Goal: Information Seeking & Learning: Check status

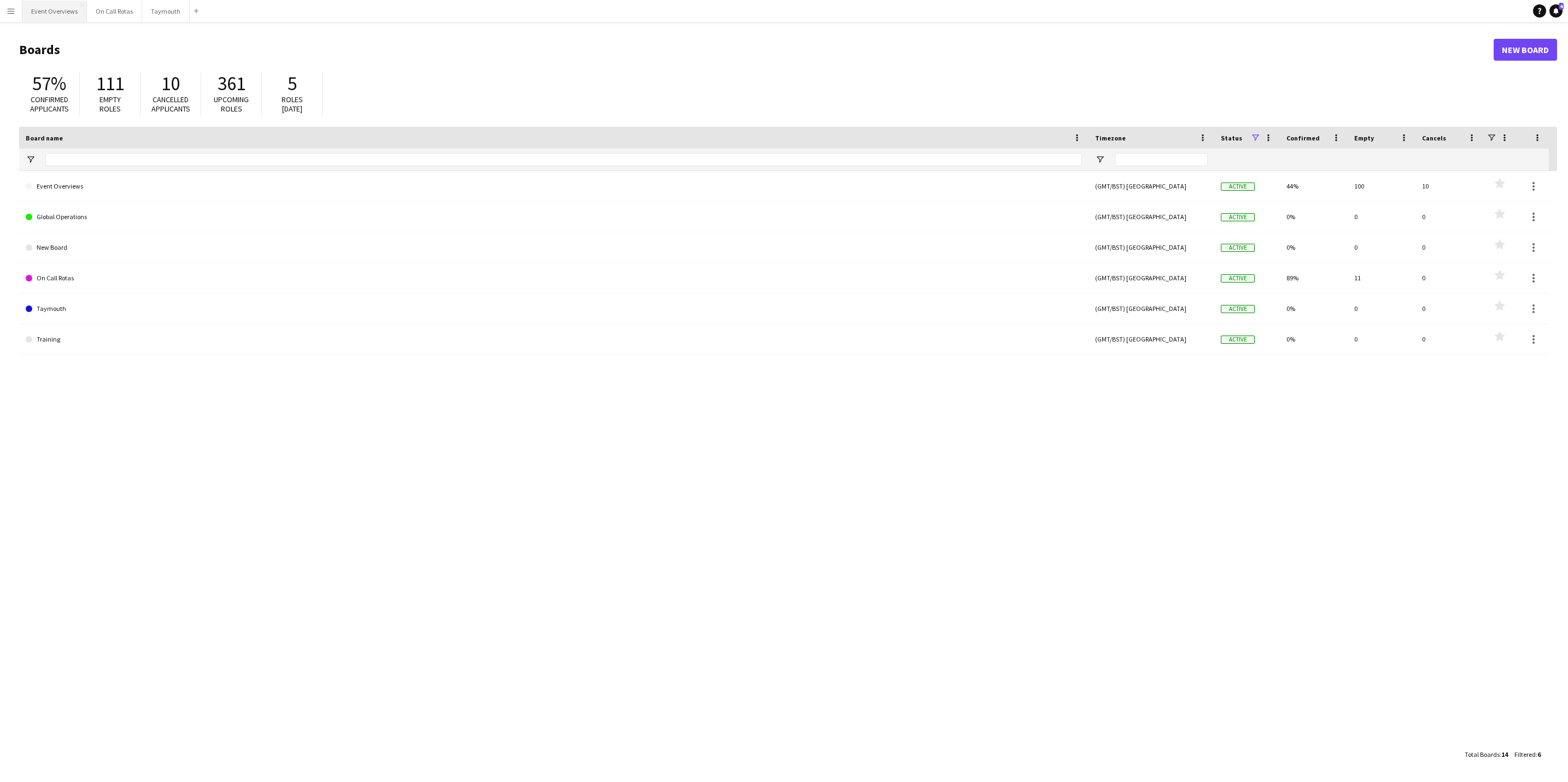
click at [61, 20] on button "Event Overviews Close" at bounding box center [55, 11] width 65 height 21
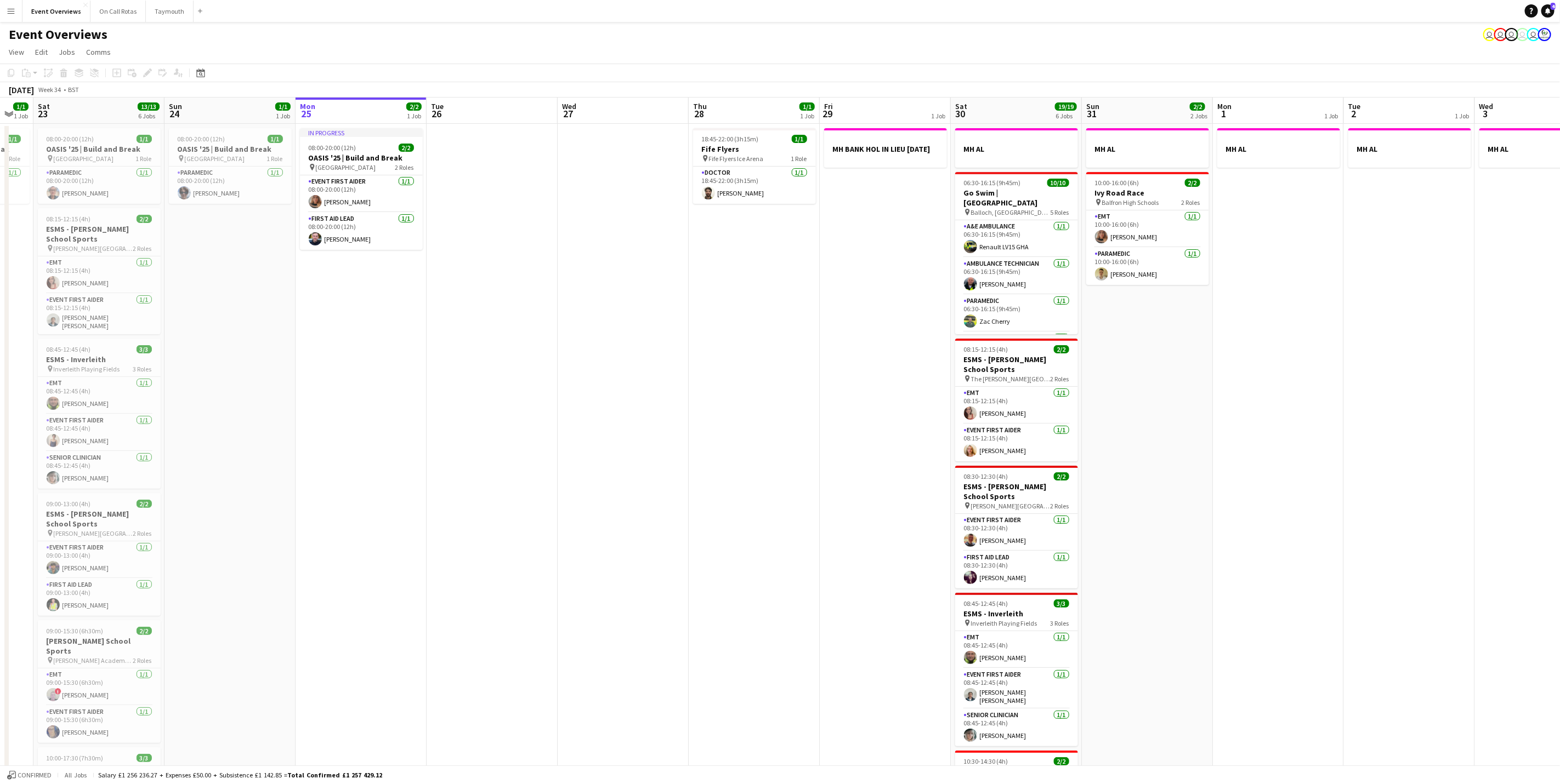
scroll to position [0, 222]
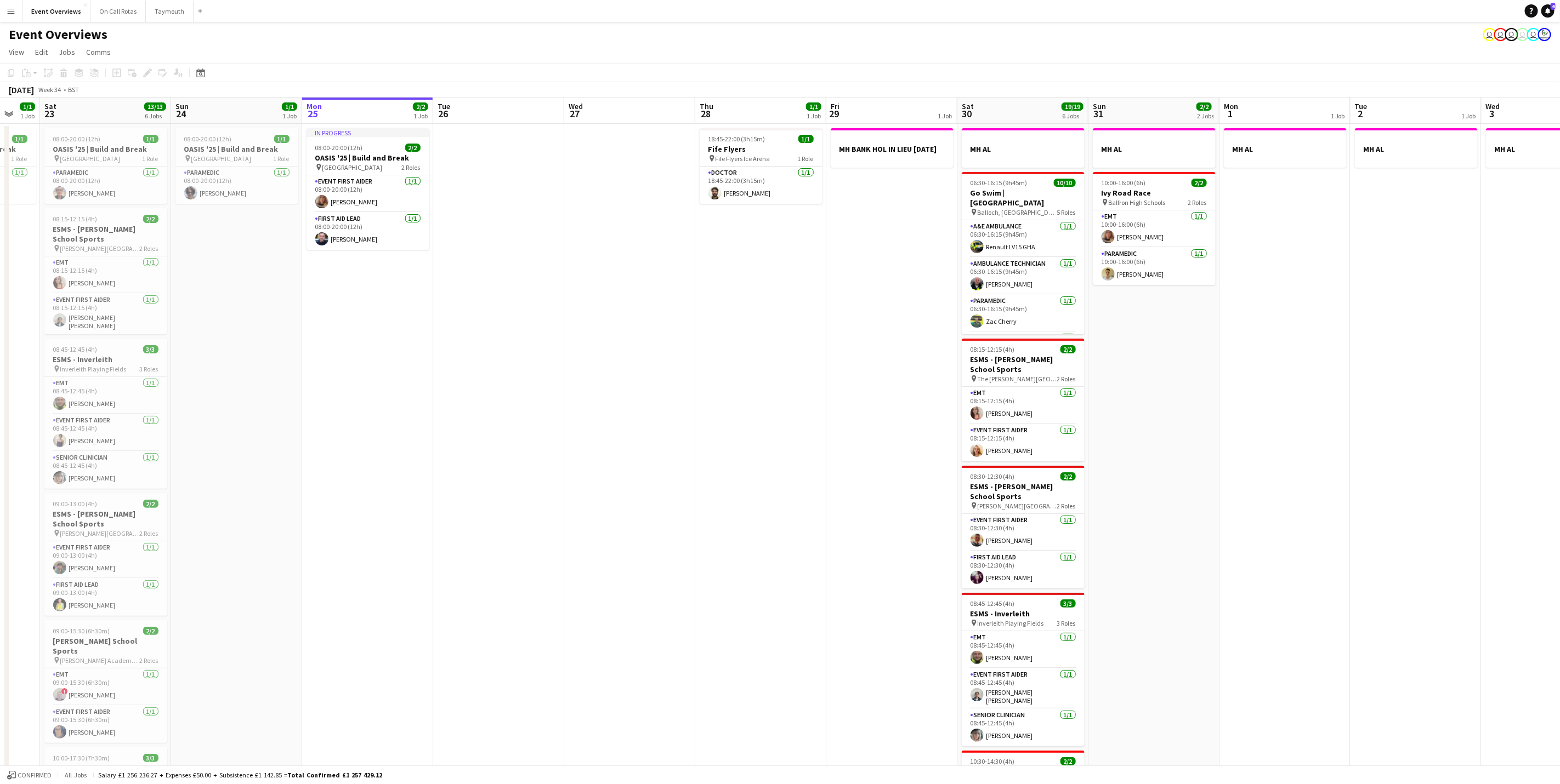
drag, startPoint x: 605, startPoint y: 584, endPoint x: 726, endPoint y: 571, distance: 121.7
click at [726, 571] on app-calendar-viewport "Thu 21 65/65 2 Jobs Fri 22 1/1 1 Job Sat 23 13/13 6 Jobs Sun 24 1/1 1 Job Mon 2…" at bounding box center [780, 516] width 1560 height 837
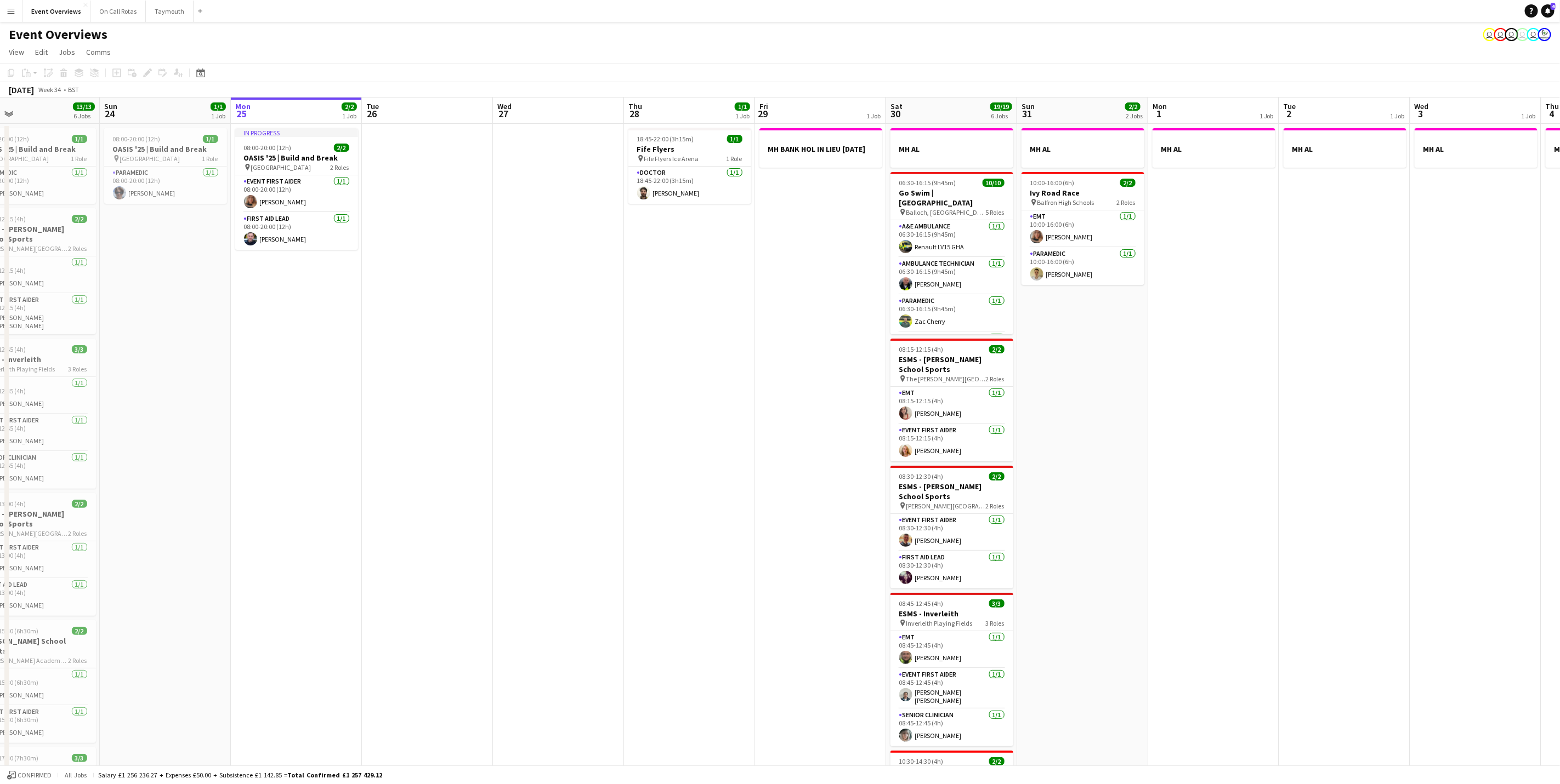
scroll to position [0, 295]
drag, startPoint x: 742, startPoint y: 288, endPoint x: 709, endPoint y: 286, distance: 33.1
click at [709, 286] on app-calendar-viewport "Thu 21 65/65 2 Jobs Fri 22 1/1 1 Job Sat 23 13/13 6 Jobs Sun 24 1/1 1 Job Mon 2…" at bounding box center [780, 516] width 1560 height 837
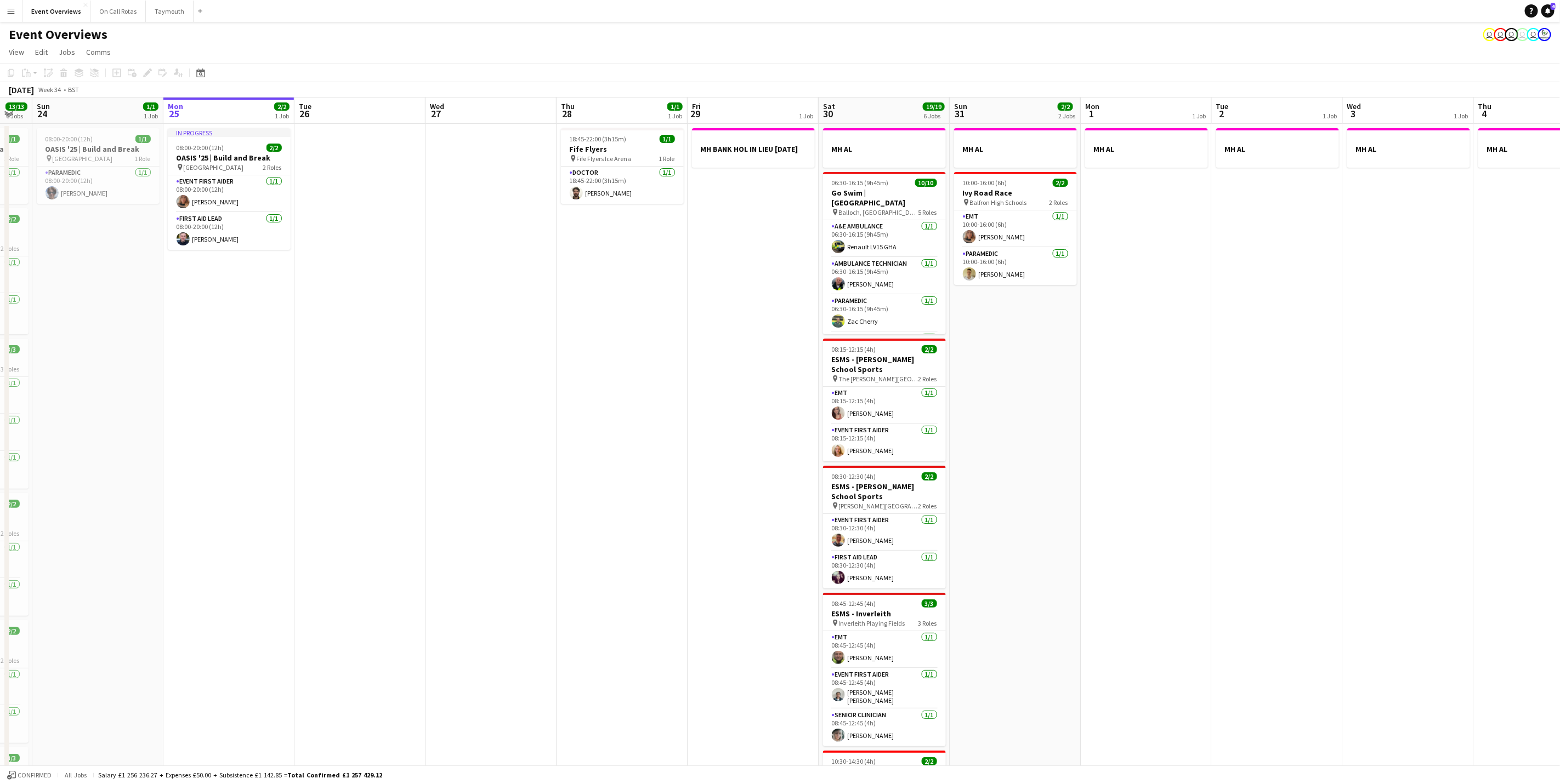
scroll to position [0, 366]
drag, startPoint x: 695, startPoint y: 280, endPoint x: 623, endPoint y: 301, distance: 75.0
click at [623, 301] on app-calendar-viewport "Thu 21 65/65 2 Jobs Fri 22 1/1 1 Job Sat 23 13/13 6 Jobs Sun 24 1/1 1 Job Mon 2…" at bounding box center [780, 516] width 1560 height 837
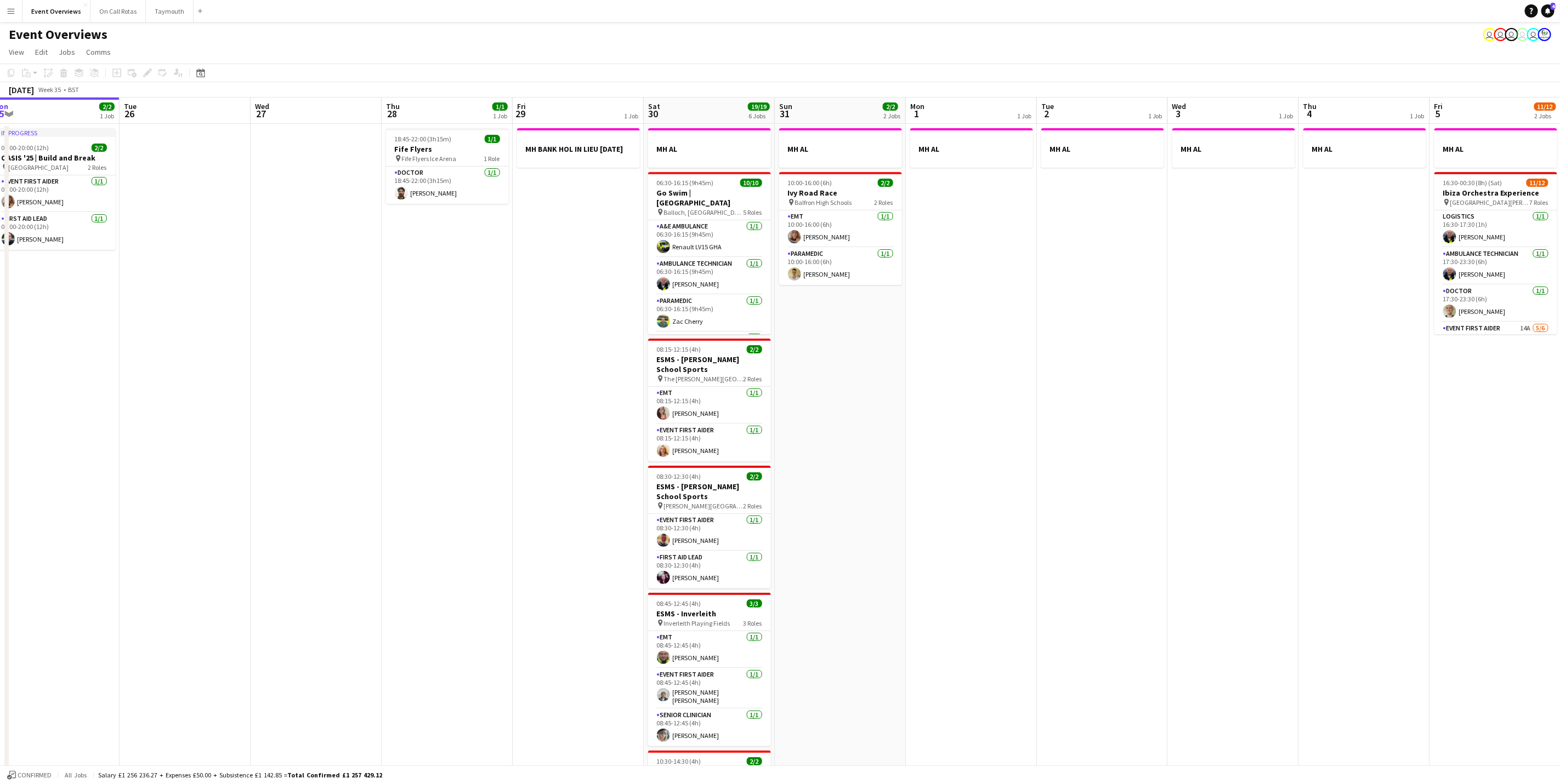
drag, startPoint x: 738, startPoint y: 337, endPoint x: 567, endPoint y: 324, distance: 171.5
click at [567, 324] on app-calendar-viewport "Fri 22 1/1 1 Job Sat 23 13/13 6 Jobs Sun 24 1/1 1 Job Mon 25 2/2 1 Job Tue 26 W…" at bounding box center [780, 516] width 1560 height 837
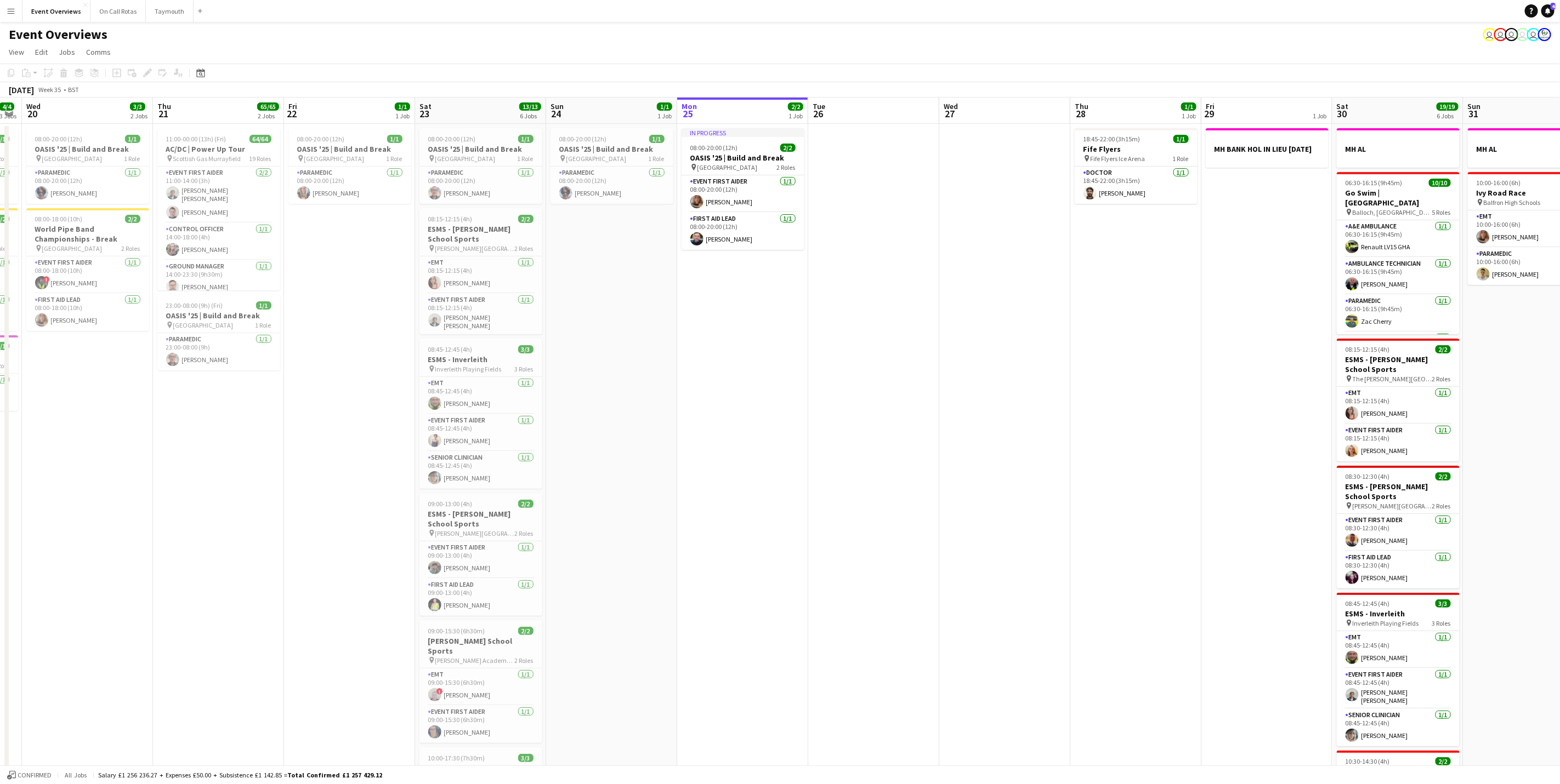
drag, startPoint x: 613, startPoint y: 362, endPoint x: 1290, endPoint y: 413, distance: 678.9
click at [1290, 413] on app-calendar-viewport "Mon 18 3/3 2 Jobs Tue 19 4/4 3 Jobs Wed 20 3/3 2 Jobs Thu 21 65/65 2 Jobs Fri 2…" at bounding box center [780, 516] width 1560 height 837
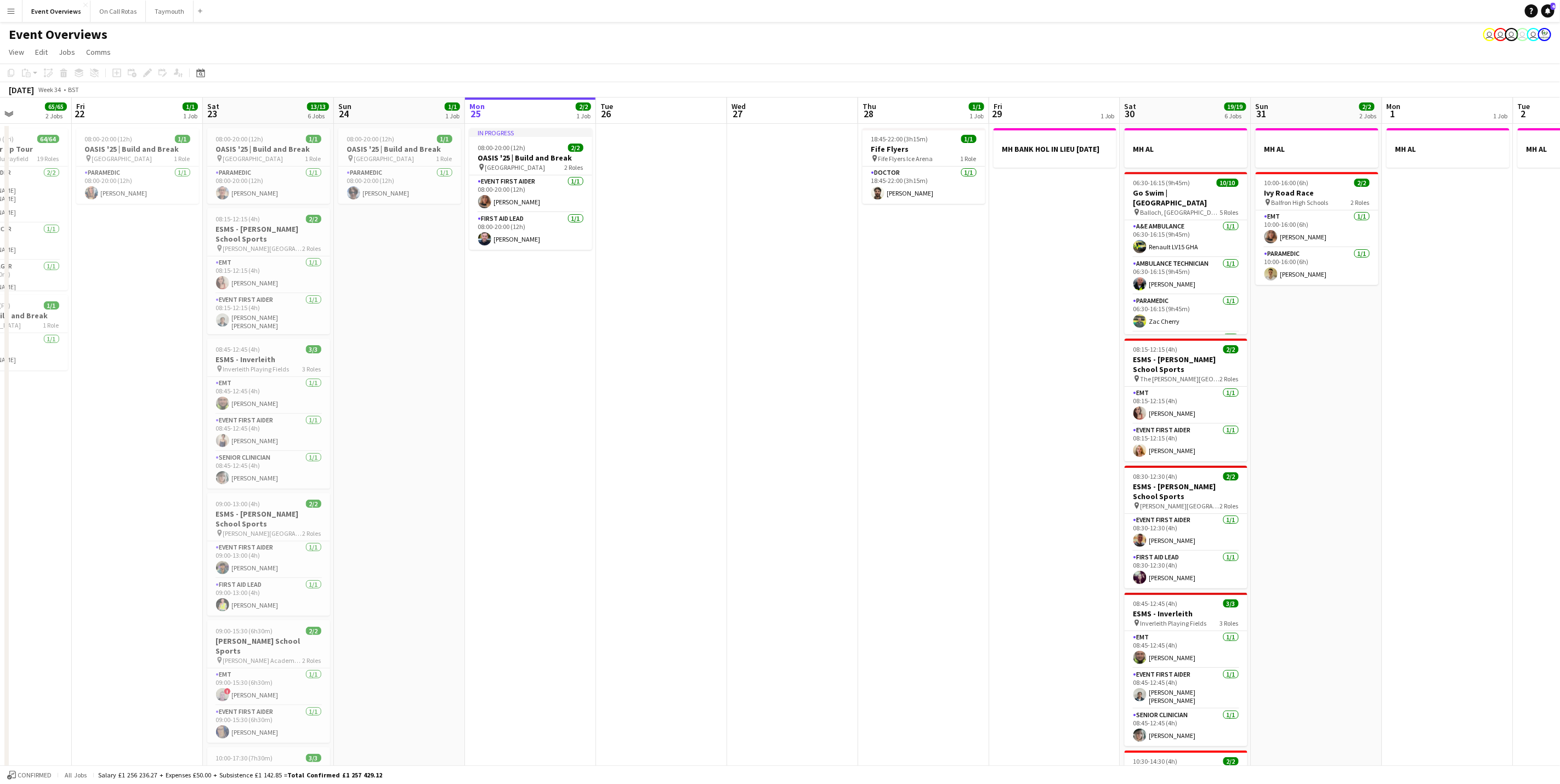
scroll to position [0, 328]
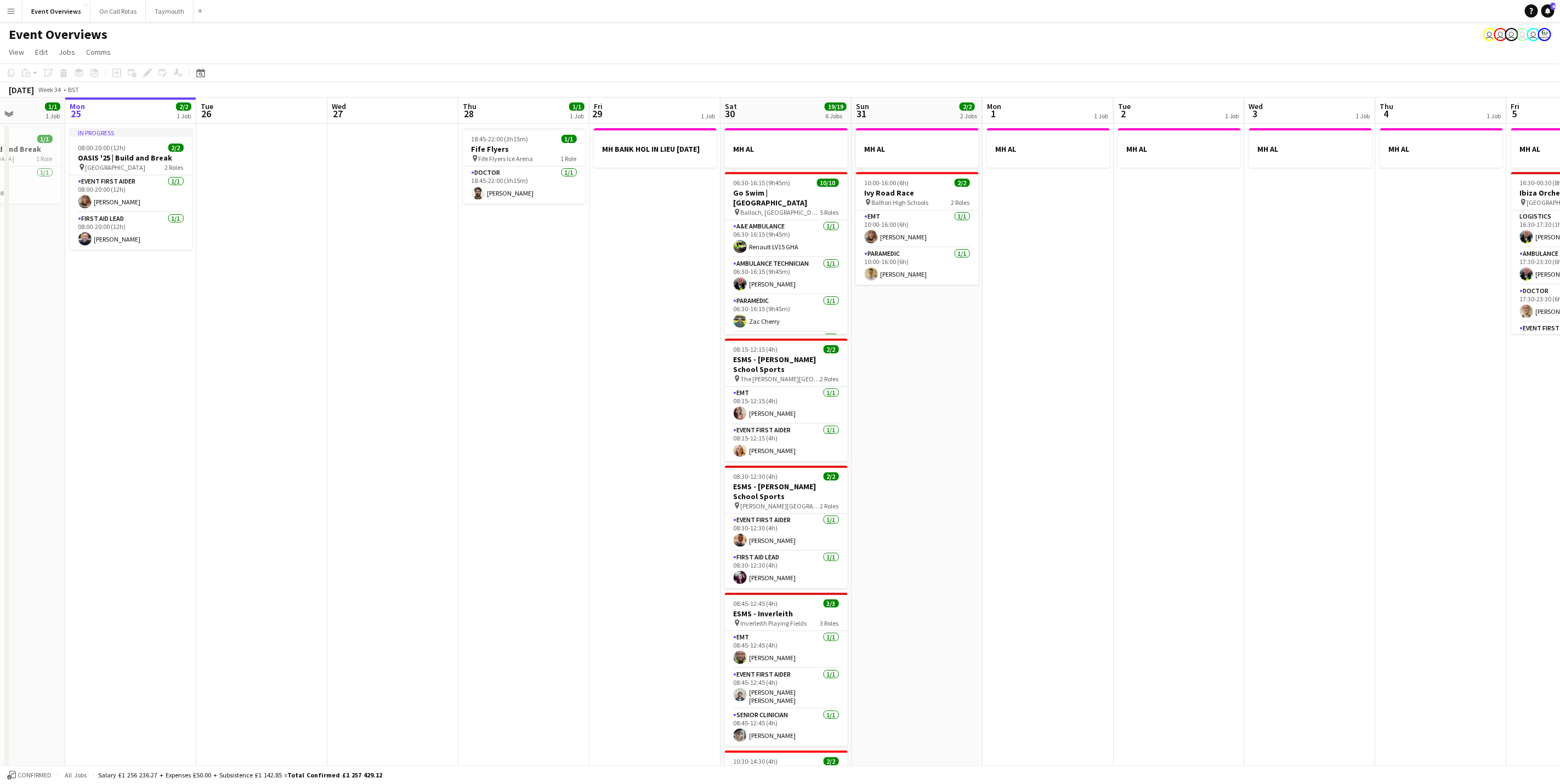
drag, startPoint x: 1046, startPoint y: 407, endPoint x: 537, endPoint y: 393, distance: 509.2
click at [537, 393] on app-calendar-viewport "Fri 22 1/1 1 Job Sat 23 13/13 6 Jobs Sun 24 1/1 1 Job Mon 25 2/2 1 Job Tue 26 W…" at bounding box center [780, 516] width 1560 height 837
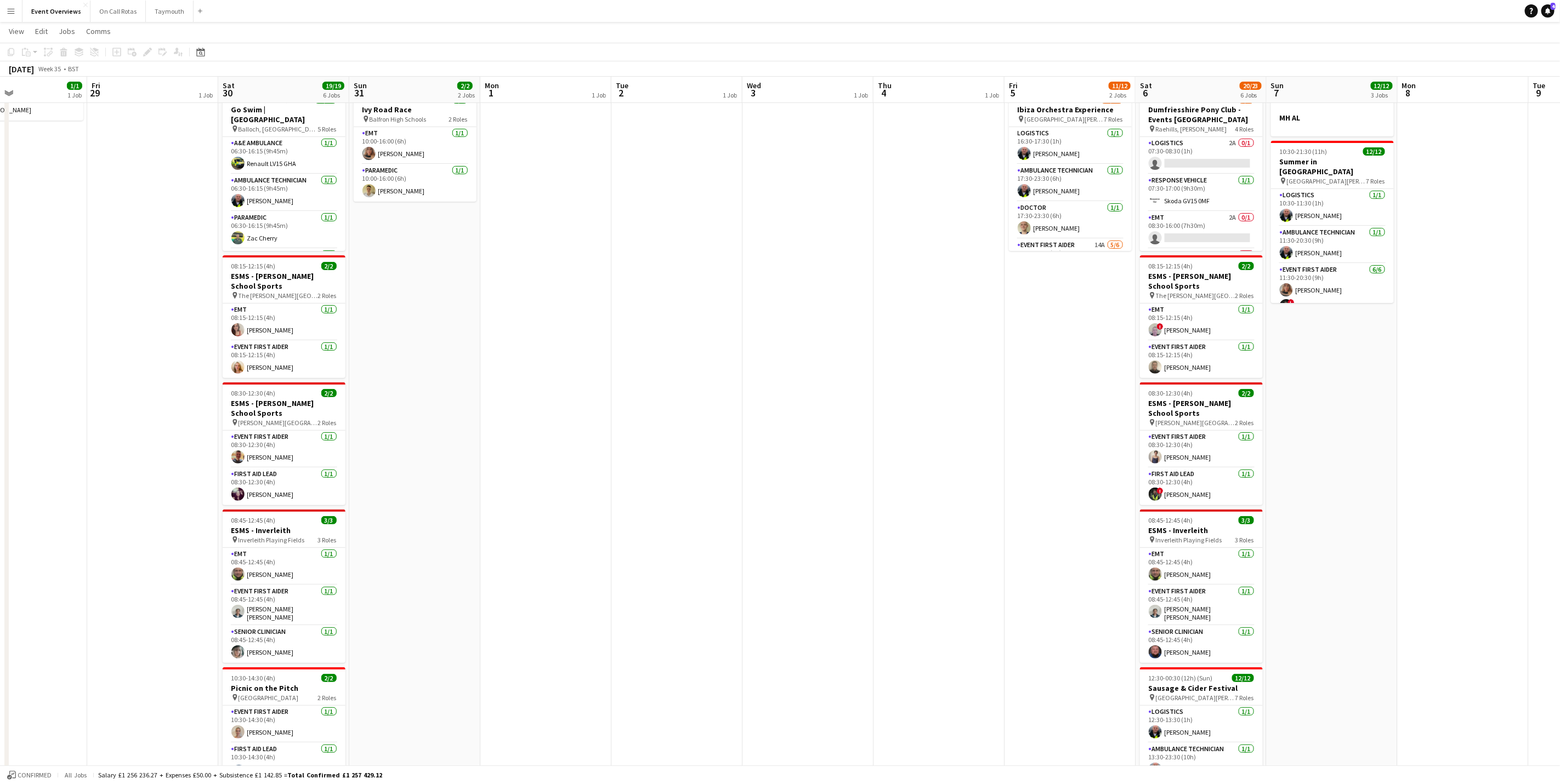
scroll to position [0, 311]
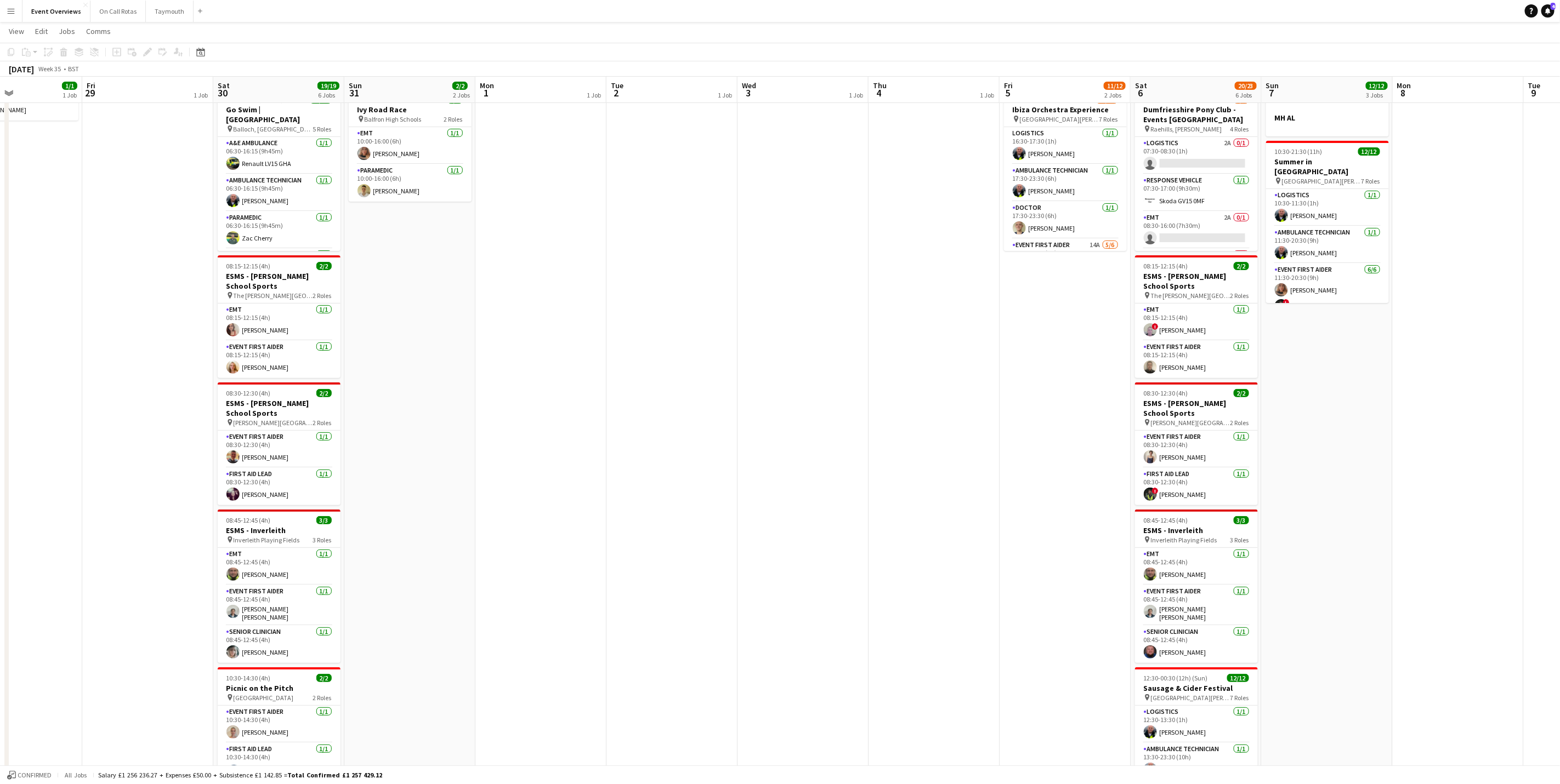
click at [734, 453] on app-calendar-viewport "Tue 26 Wed 27 Thu 28 1/1 1 Job Fri 29 1 Job Sat 30 19/19 6 Jobs Sun 31 2/2 2 Jo…" at bounding box center [780, 406] width 1560 height 891
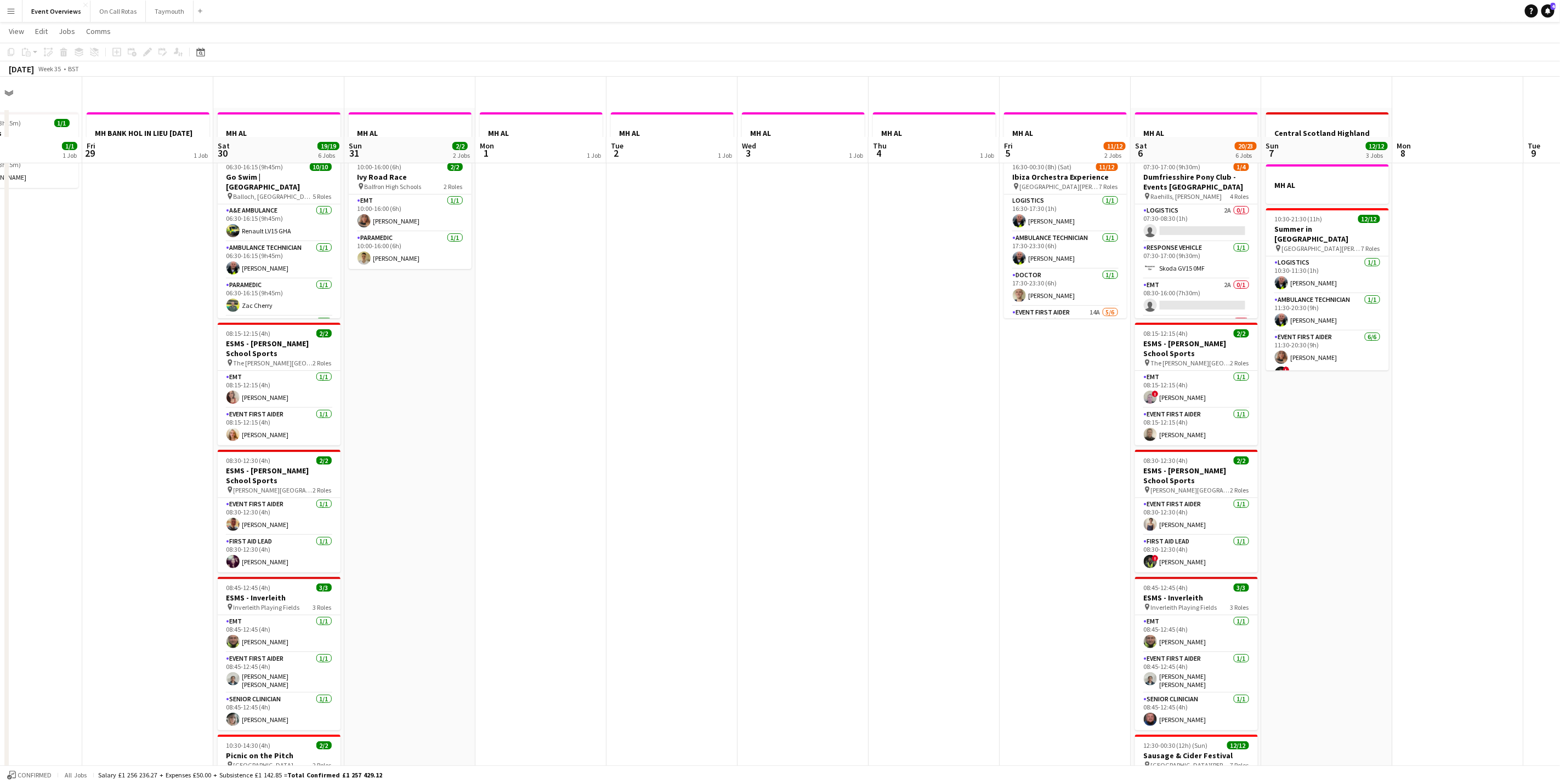
scroll to position [0, 0]
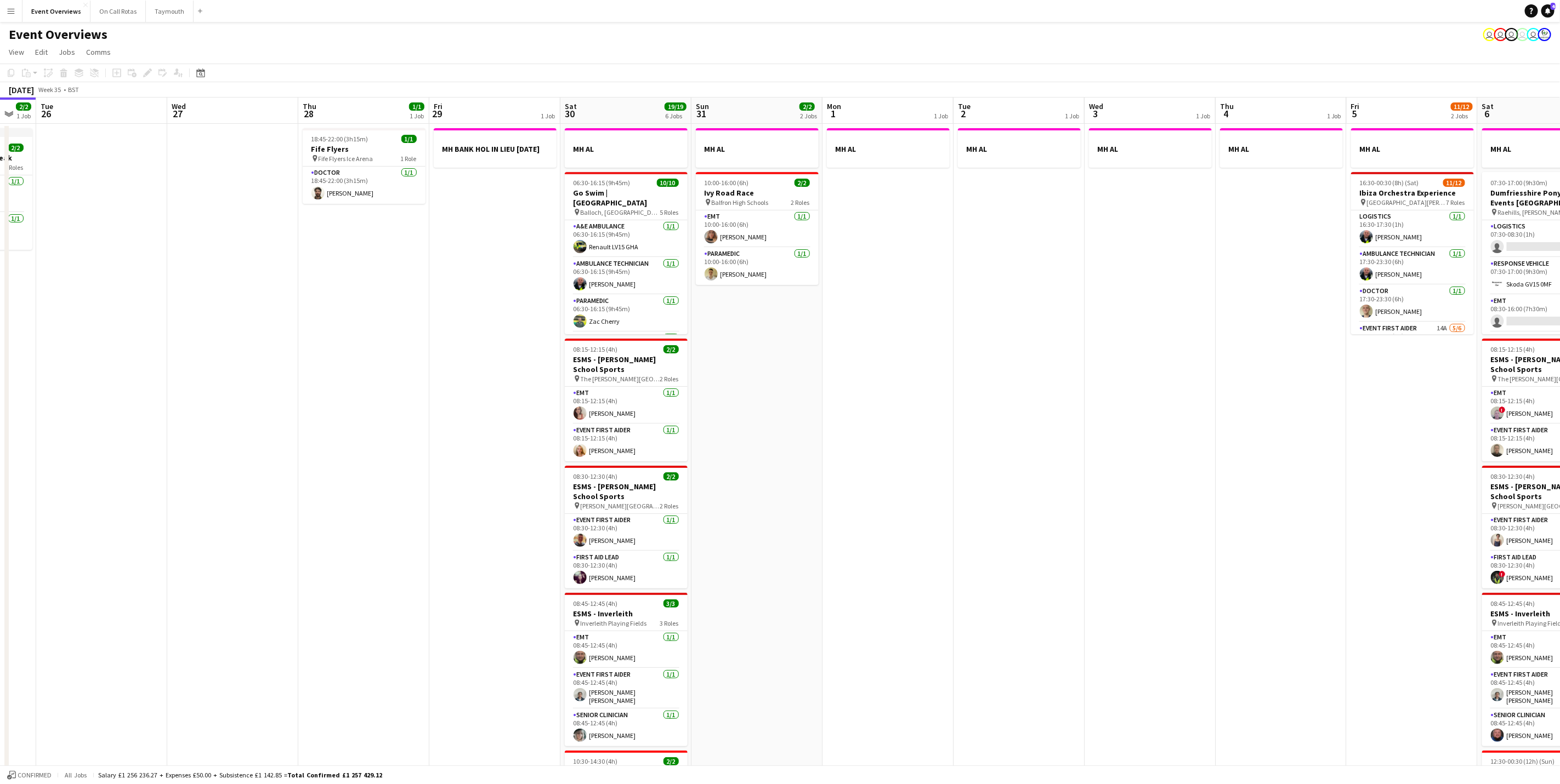
drag, startPoint x: 1177, startPoint y: 521, endPoint x: 1317, endPoint y: 482, distance: 145.3
click at [1317, 482] on app-calendar-viewport "Sun 24 1/1 1 Job Mon 25 2/2 1 Job Tue 26 Wed 27 Thu 28 1/1 1 Job Fri 29 1 Job S…" at bounding box center [780, 516] width 1560 height 837
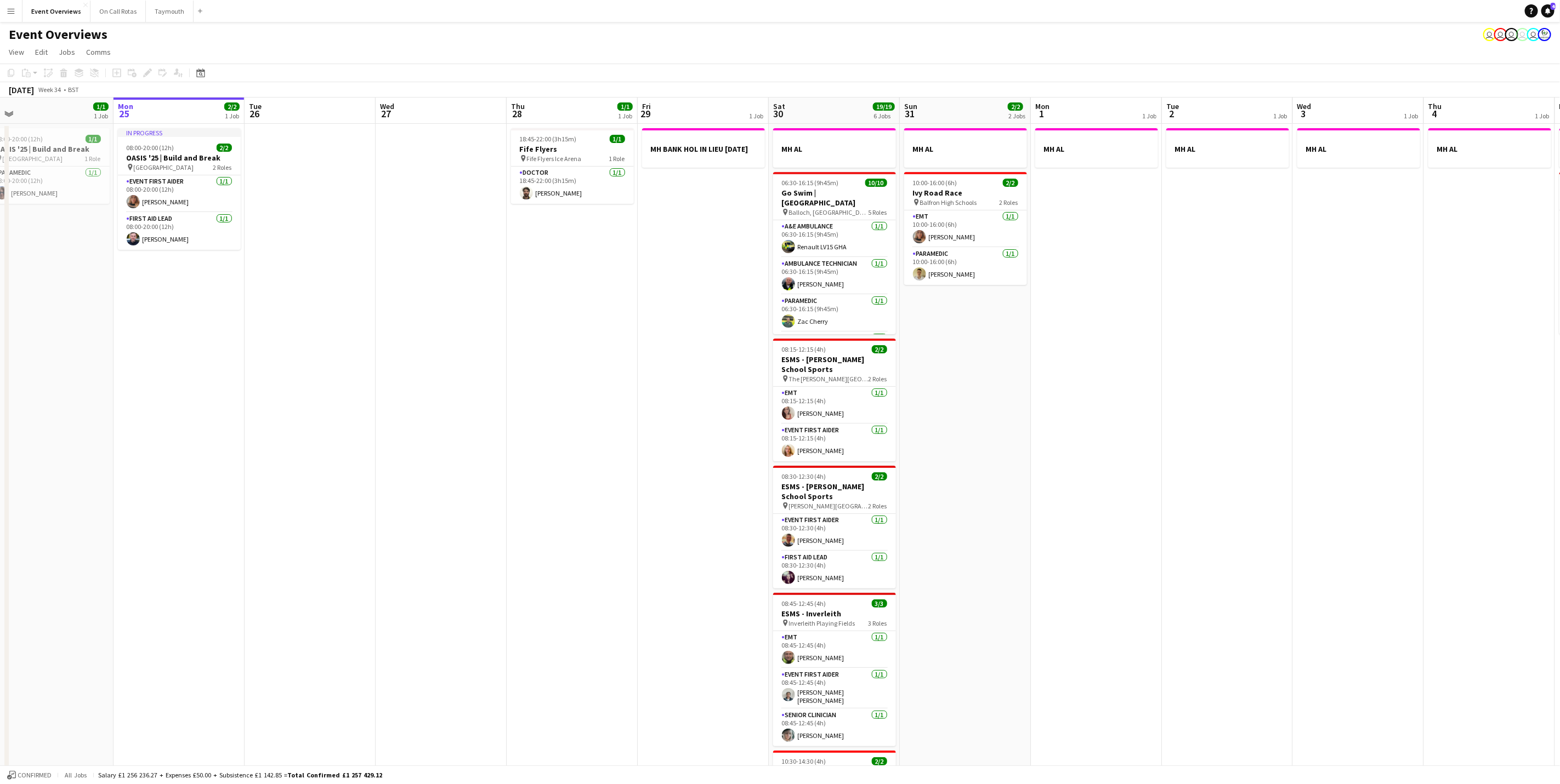
drag, startPoint x: 1113, startPoint y: 478, endPoint x: 1051, endPoint y: 457, distance: 65.5
click at [1113, 476] on app-calendar-viewport "Fri 22 1/1 1 Job Sat 23 13/13 6 Jobs Sun 24 1/1 1 Job Mon 25 2/2 1 Job Tue 26 W…" at bounding box center [780, 516] width 1560 height 837
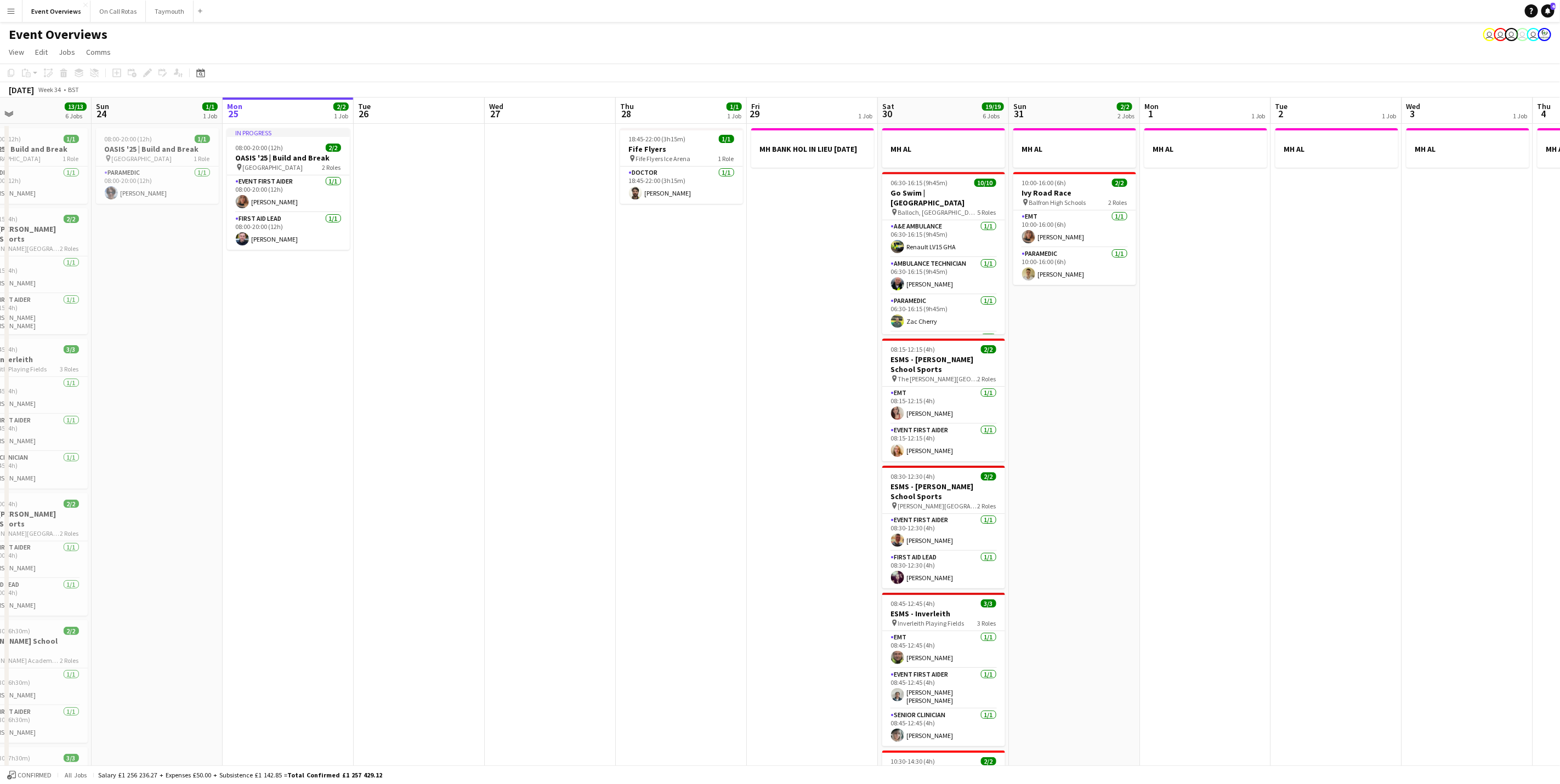
click at [1082, 501] on app-calendar-viewport "Thu 21 65/65 2 Jobs Fri 22 1/1 1 Job Sat 23 13/13 6 Jobs Sun 24 1/1 1 Job Mon 2…" at bounding box center [780, 516] width 1560 height 837
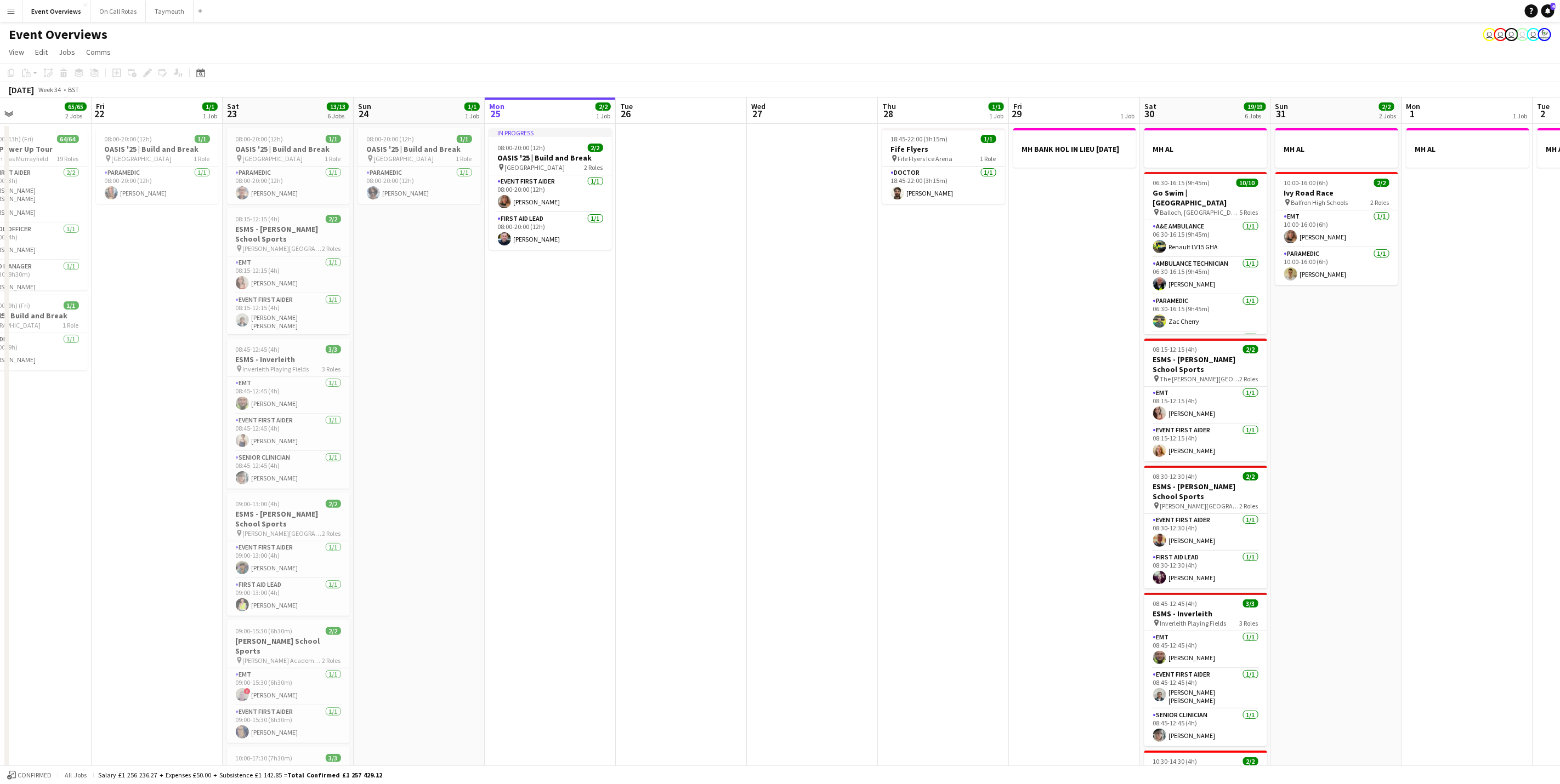
scroll to position [0, 364]
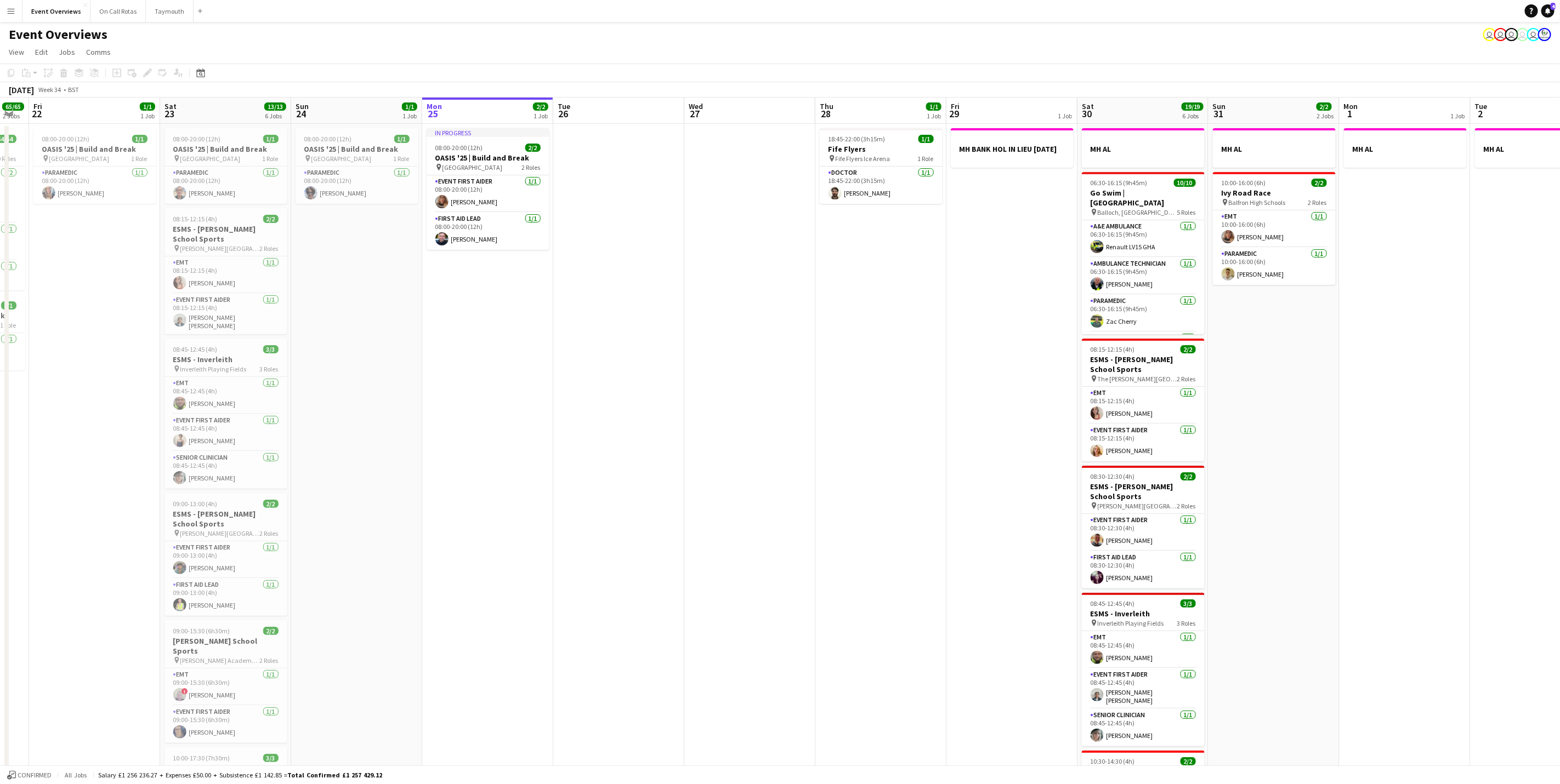
drag, startPoint x: 1169, startPoint y: 453, endPoint x: 1369, endPoint y: 471, distance: 200.8
click at [1369, 471] on app-calendar-viewport "Tue 19 4/4 3 Jobs Wed 20 3/3 2 Jobs Thu 21 65/65 2 Jobs Fri 22 1/1 1 Job Sat 23…" at bounding box center [780, 516] width 1560 height 837
click at [874, 189] on app-card-role "Doctor [DATE] 18:45-22:00 (3h15m) [PERSON_NAME]" at bounding box center [880, 185] width 123 height 37
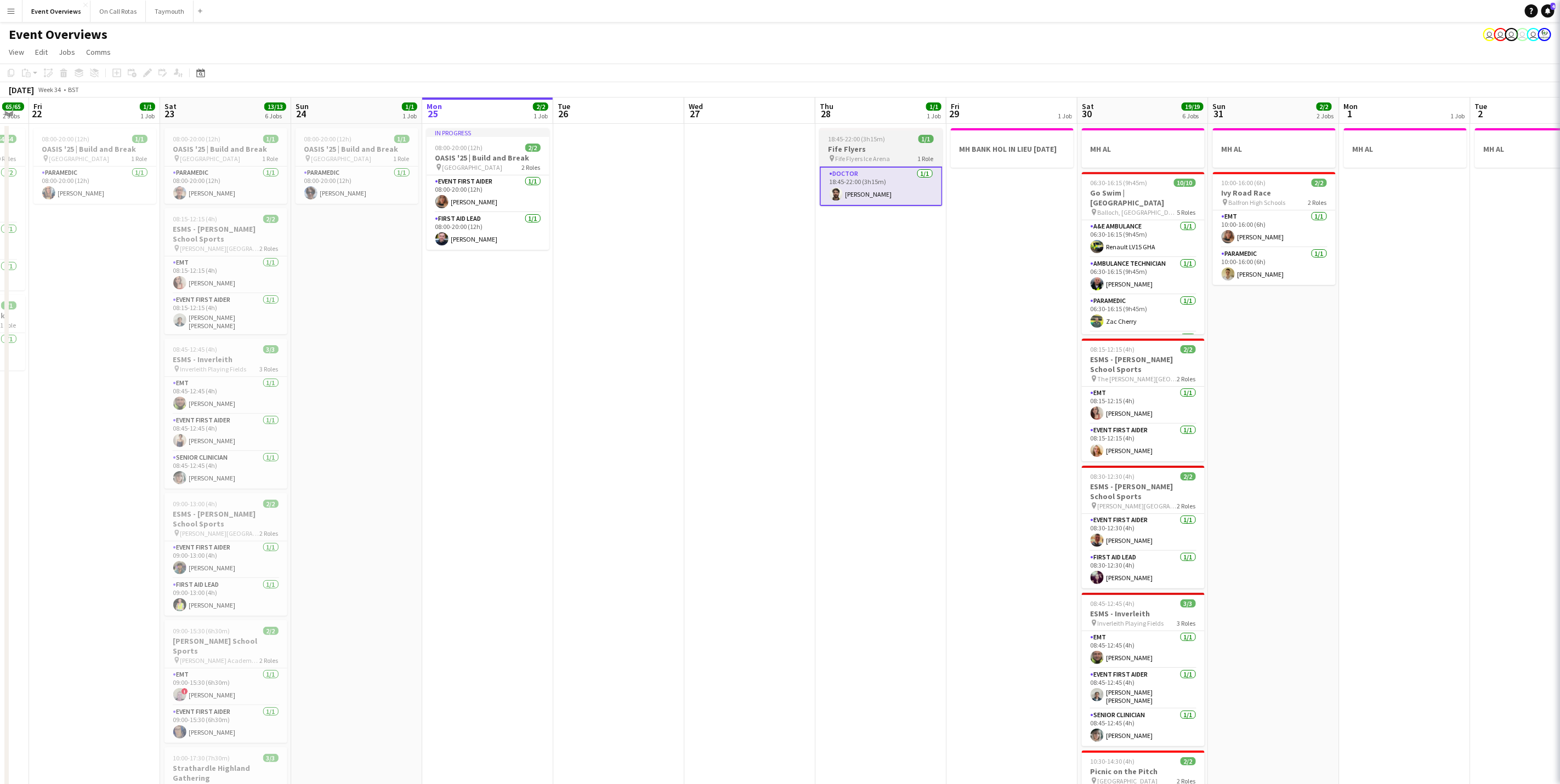
click at [859, 132] on app-job-card "18:45-22:00 (3h15m) 1/1 Fife Flyers pin Fife Flyers Ice Arena 1 Role Doctor [DA…" at bounding box center [880, 167] width 123 height 78
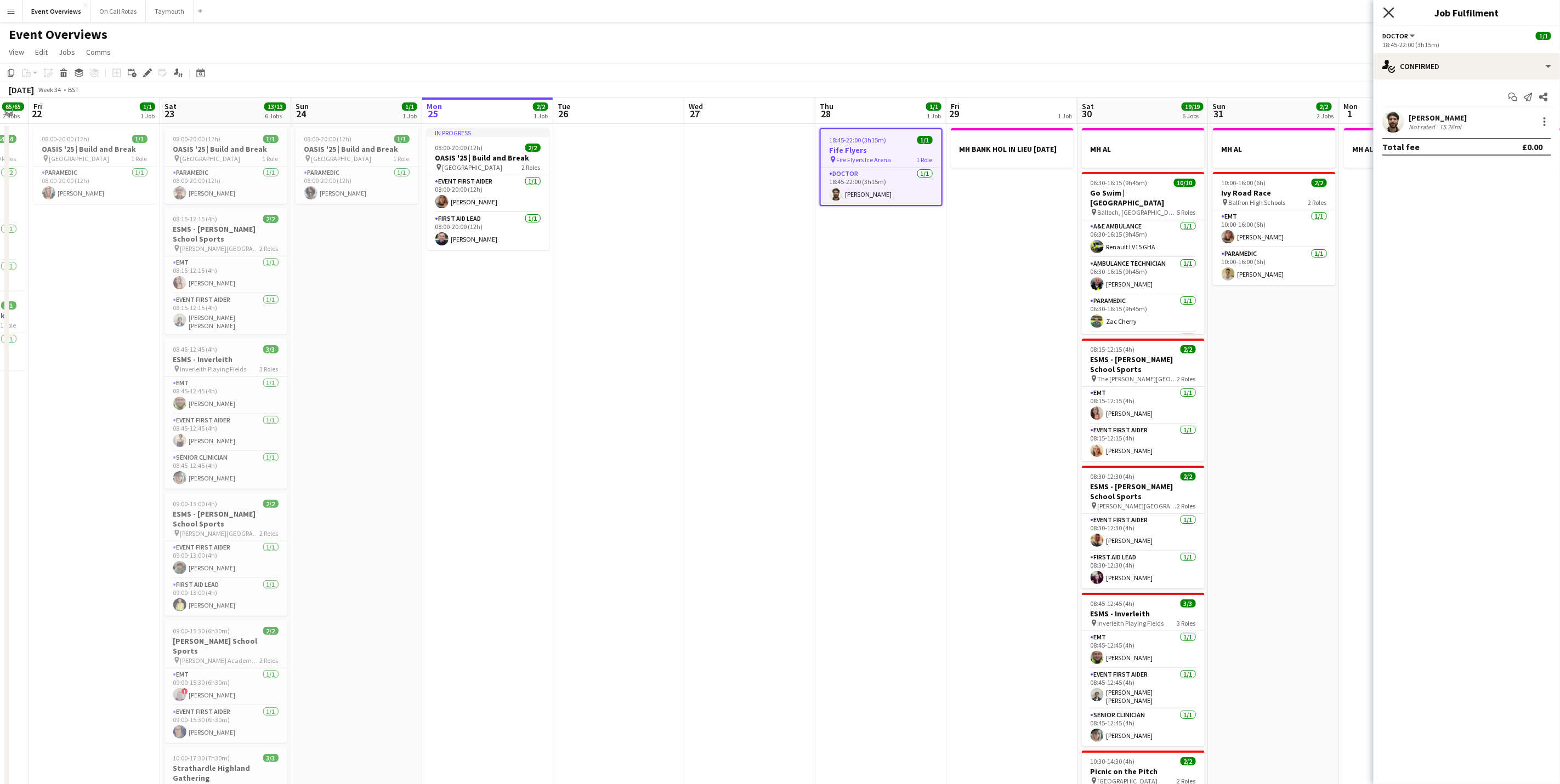
click at [1384, 13] on icon "Close pop-in" at bounding box center [1388, 12] width 11 height 11
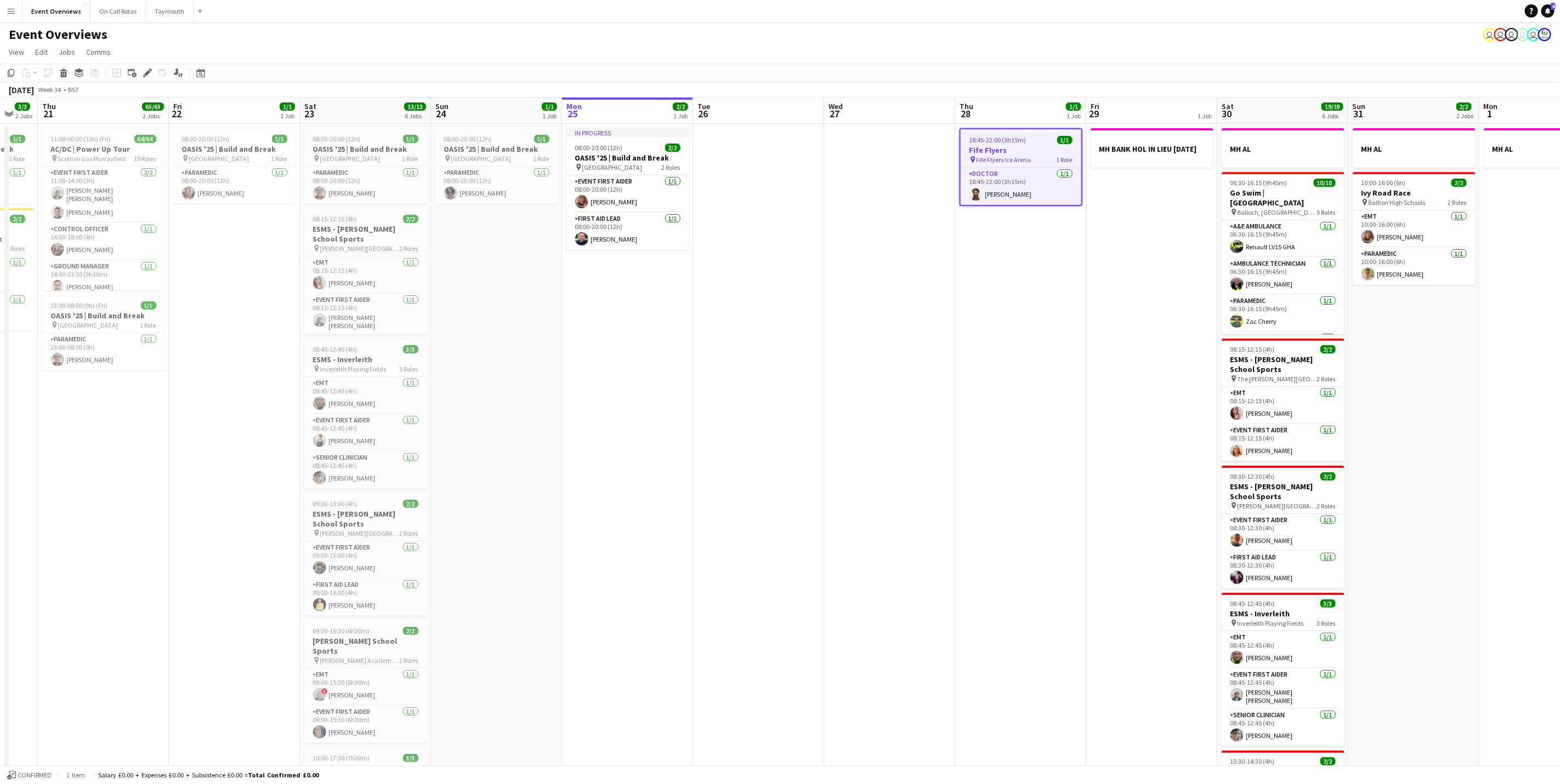
click at [1459, 573] on app-calendar-viewport "Tue 19 4/4 3 Jobs Wed 20 3/3 2 Jobs Thu 21 65/65 2 Jobs Fri 22 1/1 1 Job Sat 23…" at bounding box center [780, 516] width 1560 height 837
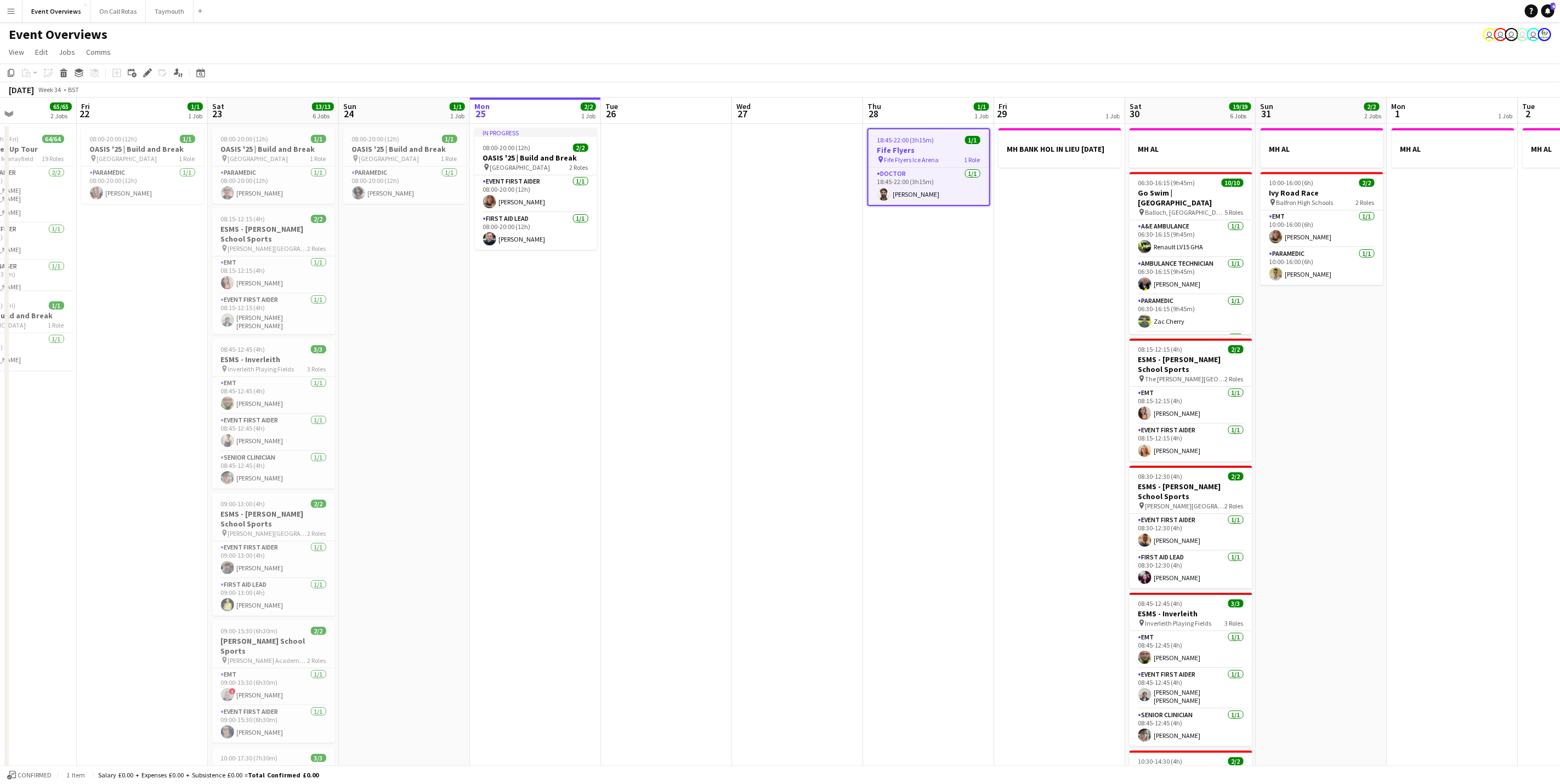
click at [1056, 494] on app-calendar-viewport "Tue 19 4/4 3 Jobs Wed 20 3/3 2 Jobs Thu 21 65/65 2 Jobs Fri 22 1/1 1 Job Sat 23…" at bounding box center [780, 516] width 1560 height 837
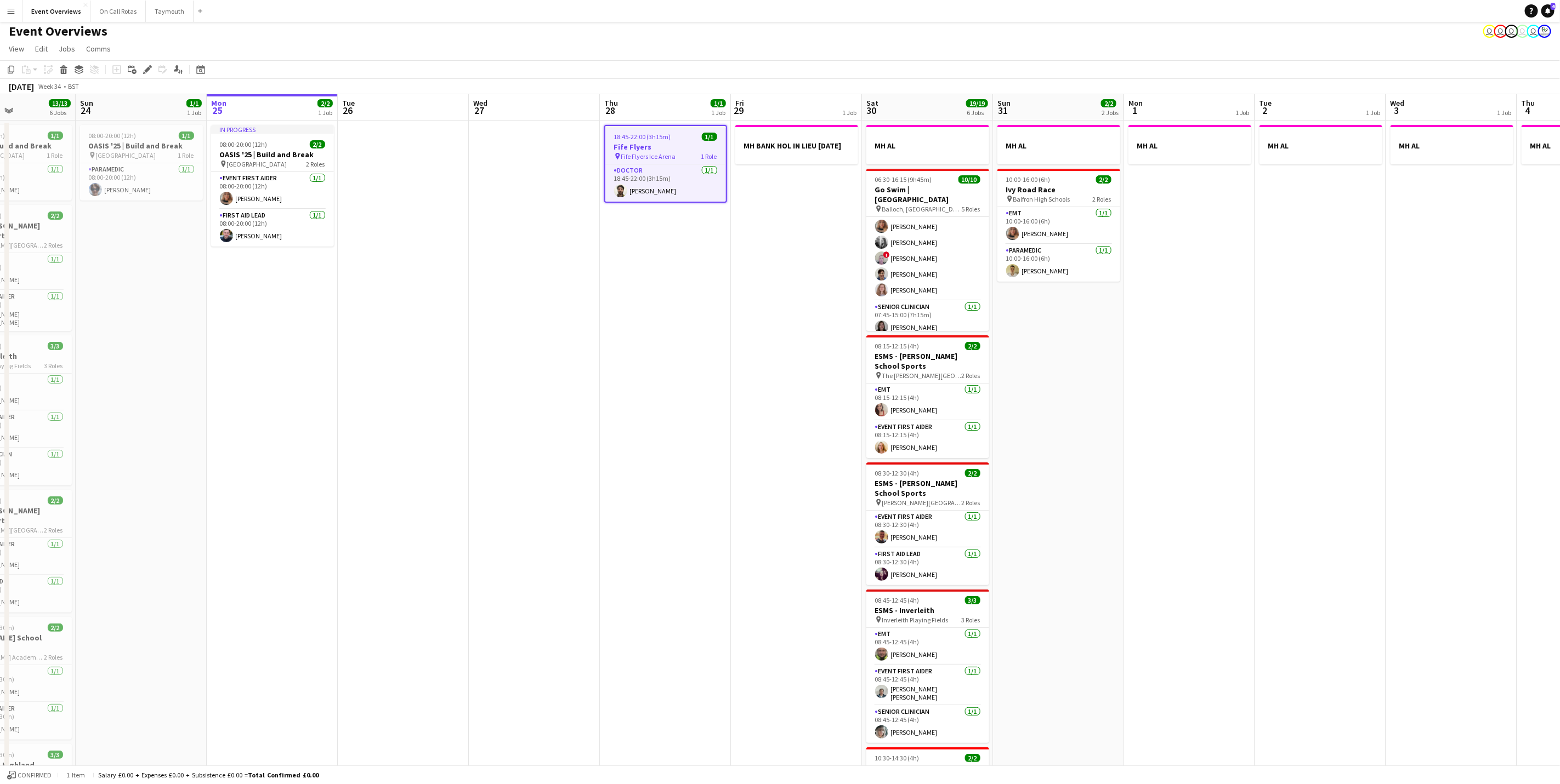
scroll to position [0, 0]
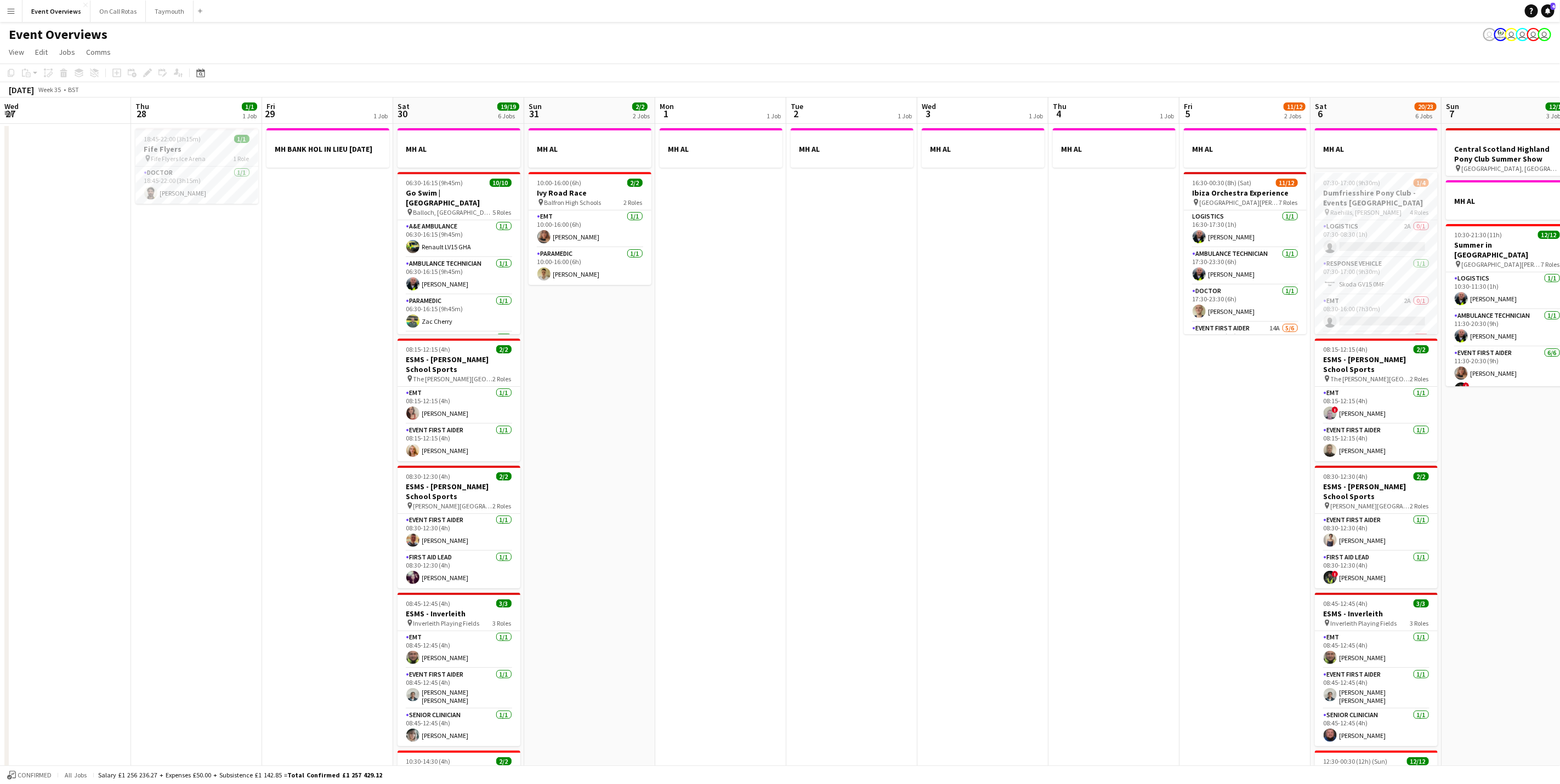
scroll to position [145, 0]
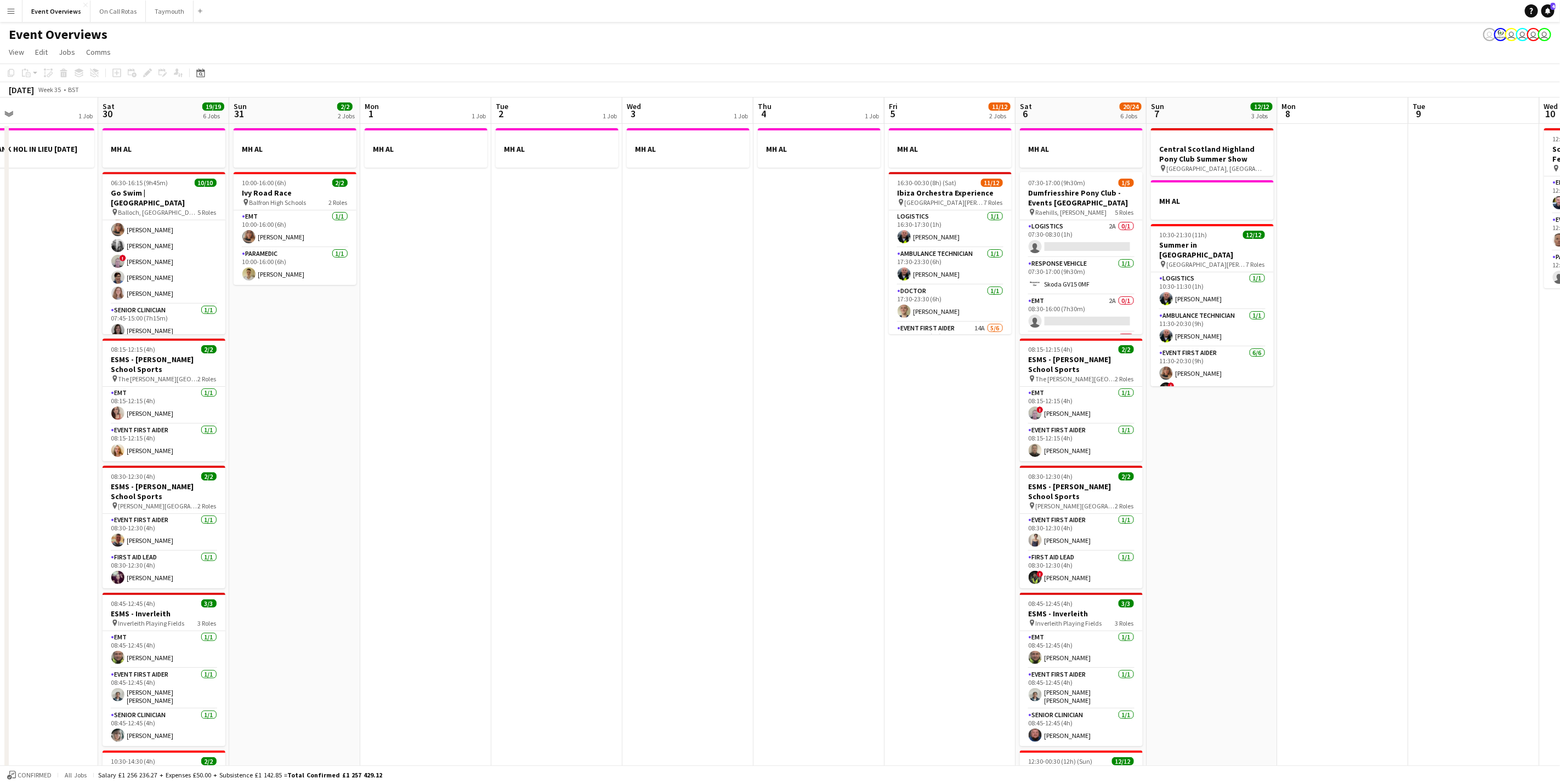
drag, startPoint x: 686, startPoint y: 430, endPoint x: 752, endPoint y: 422, distance: 66.5
click at [752, 422] on app-calendar-viewport "Wed 27 Thu 28 1/1 1 Job Fri 29 1 Job Sat 30 19/19 6 Jobs Sun 31 2/2 2 Jobs Mon …" at bounding box center [780, 516] width 1560 height 837
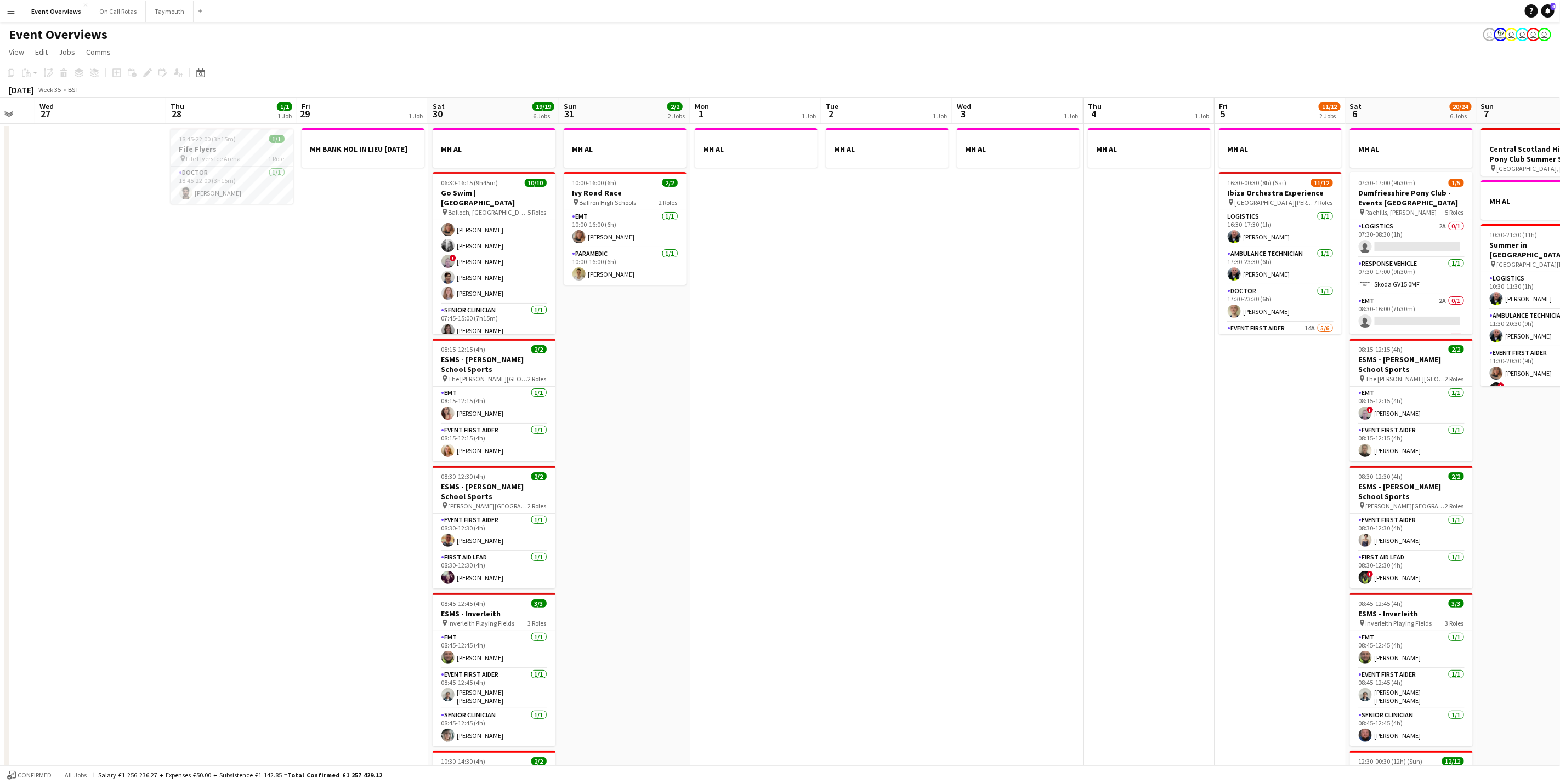
drag, startPoint x: 767, startPoint y: 429, endPoint x: 826, endPoint y: 408, distance: 62.6
click at [1078, 377] on app-calendar-viewport "Mon 25 2/2 1 Job Tue 26 Wed 27 Thu 28 1/1 1 Job Fri 29 1 Job Sat 30 19/19 6 Job…" at bounding box center [780, 516] width 1560 height 837
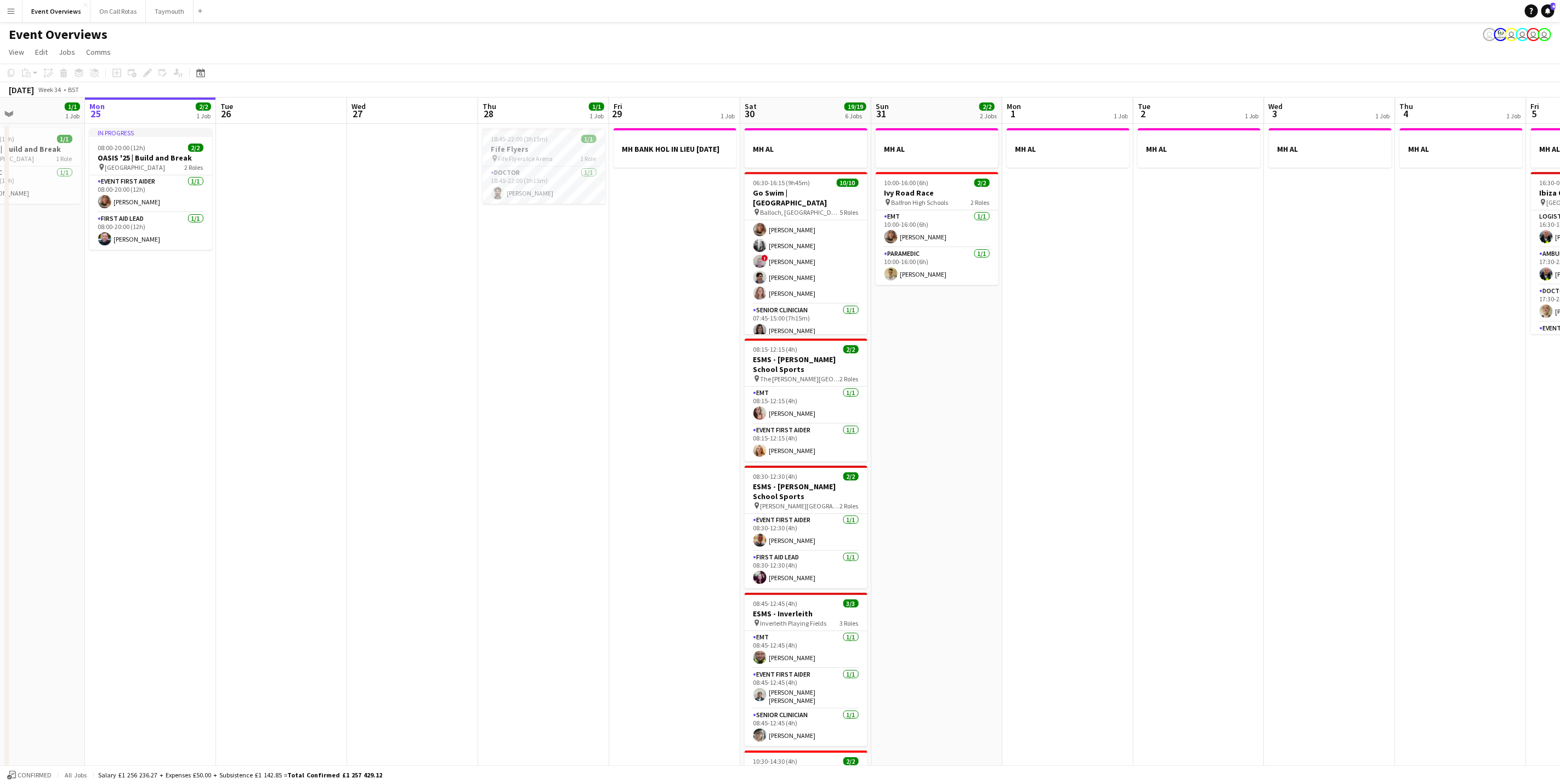
drag, startPoint x: 857, startPoint y: 413, endPoint x: 1028, endPoint y: 361, distance: 178.7
click at [1035, 359] on app-calendar-viewport "Fri 22 1/1 1 Job Sat 23 13/13 6 Jobs Sun 24 1/1 1 Job Mon 25 2/2 1 Job Tue 26 W…" at bounding box center [780, 516] width 1560 height 837
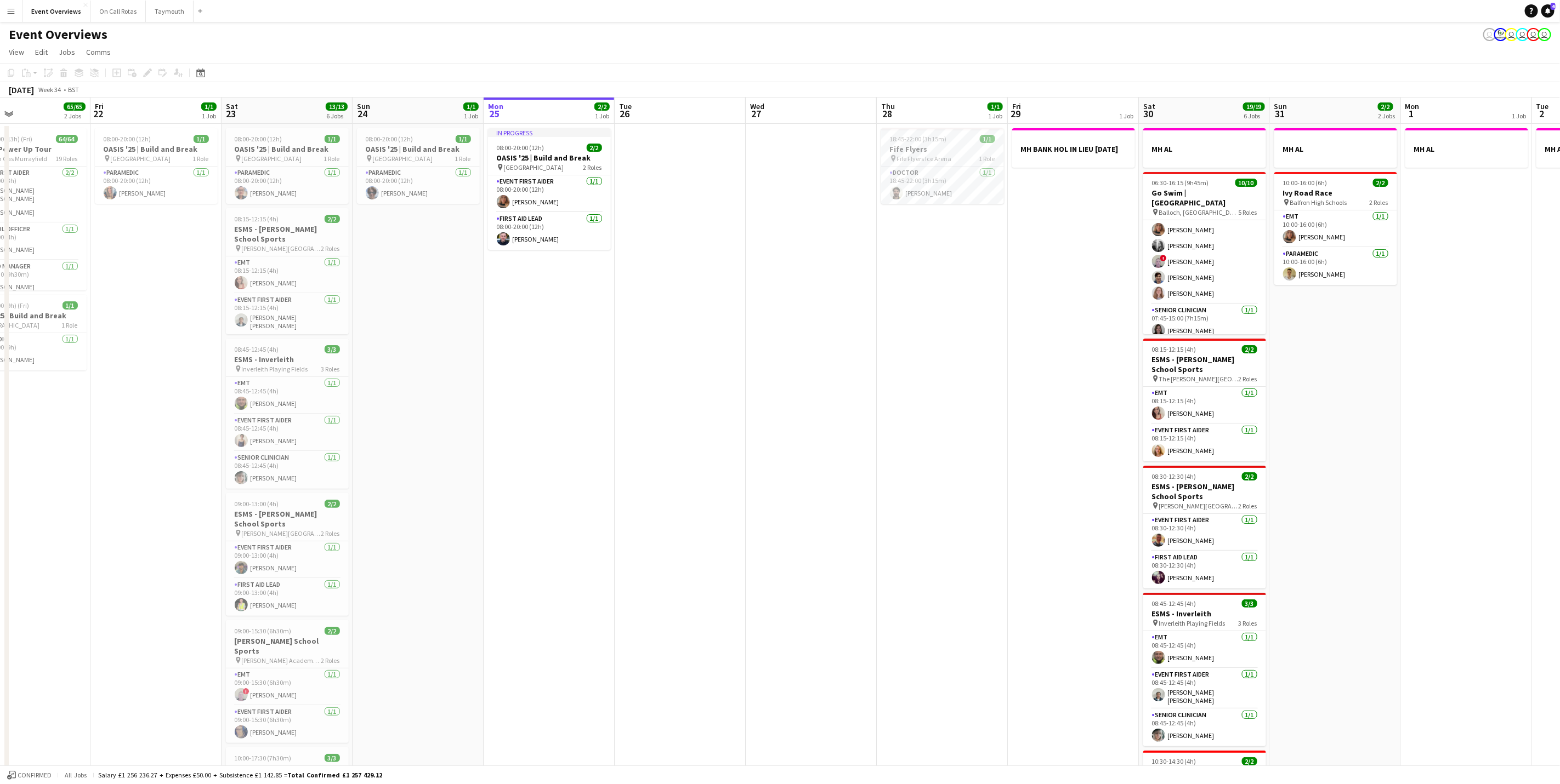
click at [765, 440] on app-calendar-viewport "Tue 19 4/4 3 Jobs Wed 20 3/3 2 Jobs Thu 21 65/65 2 Jobs Fri 22 1/1 1 Job Sat 23…" at bounding box center [780, 516] width 1560 height 837
